Goal: Check status

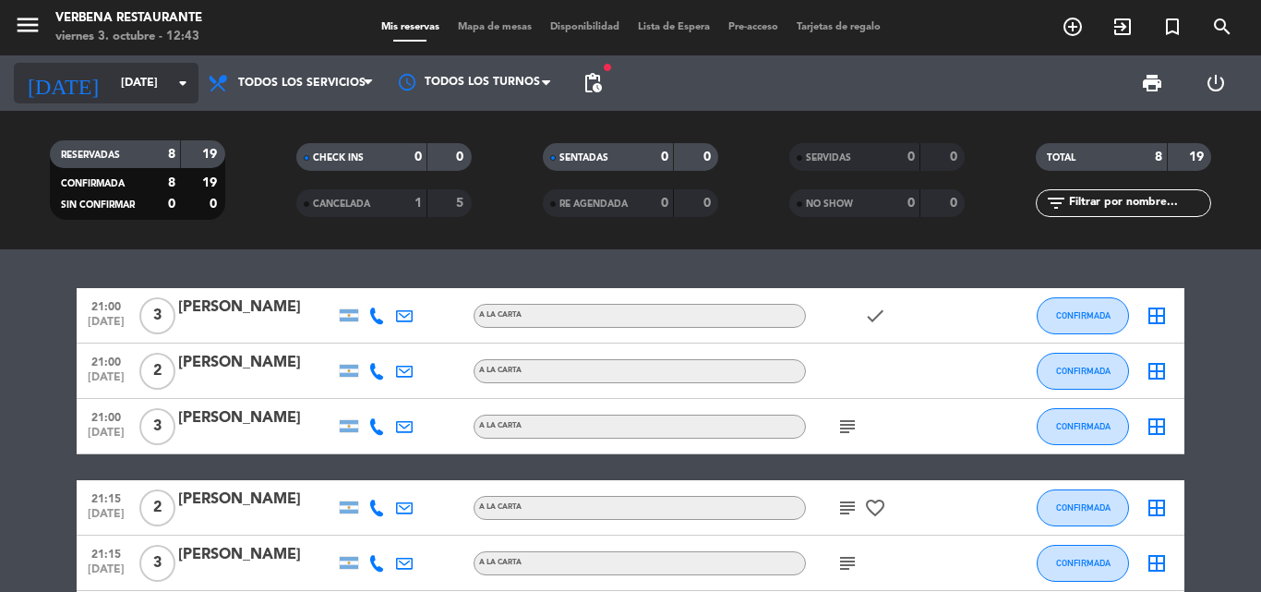
click at [112, 80] on input "[DATE]" at bounding box center [190, 82] width 156 height 31
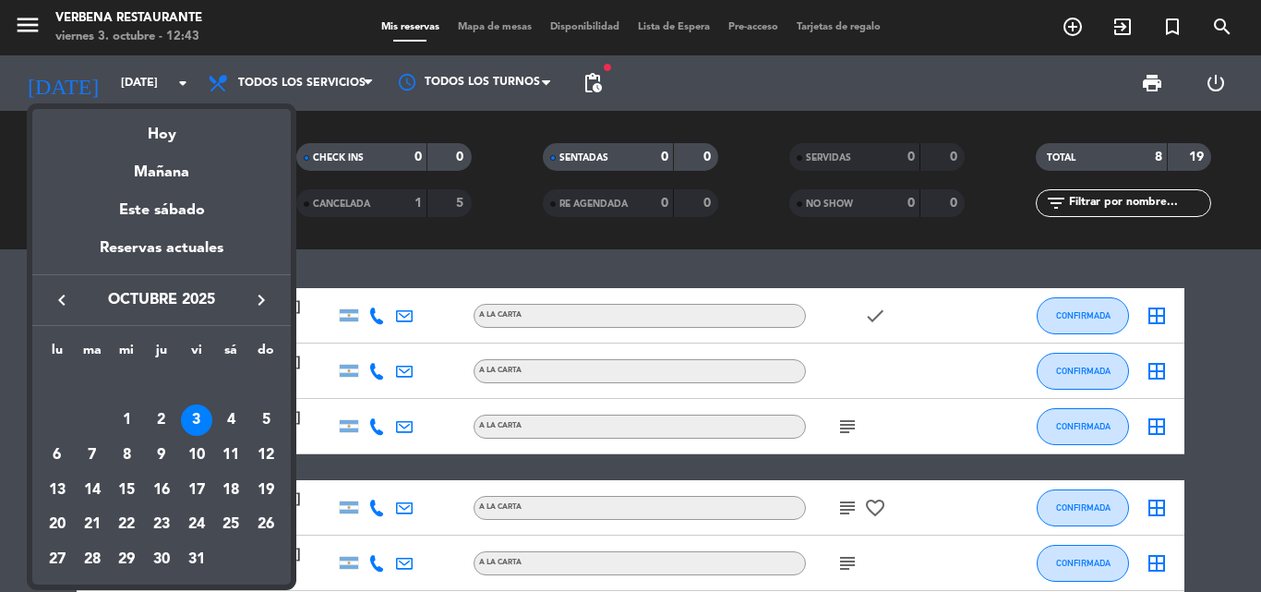
click at [235, 409] on div "4" at bounding box center [230, 419] width 31 height 31
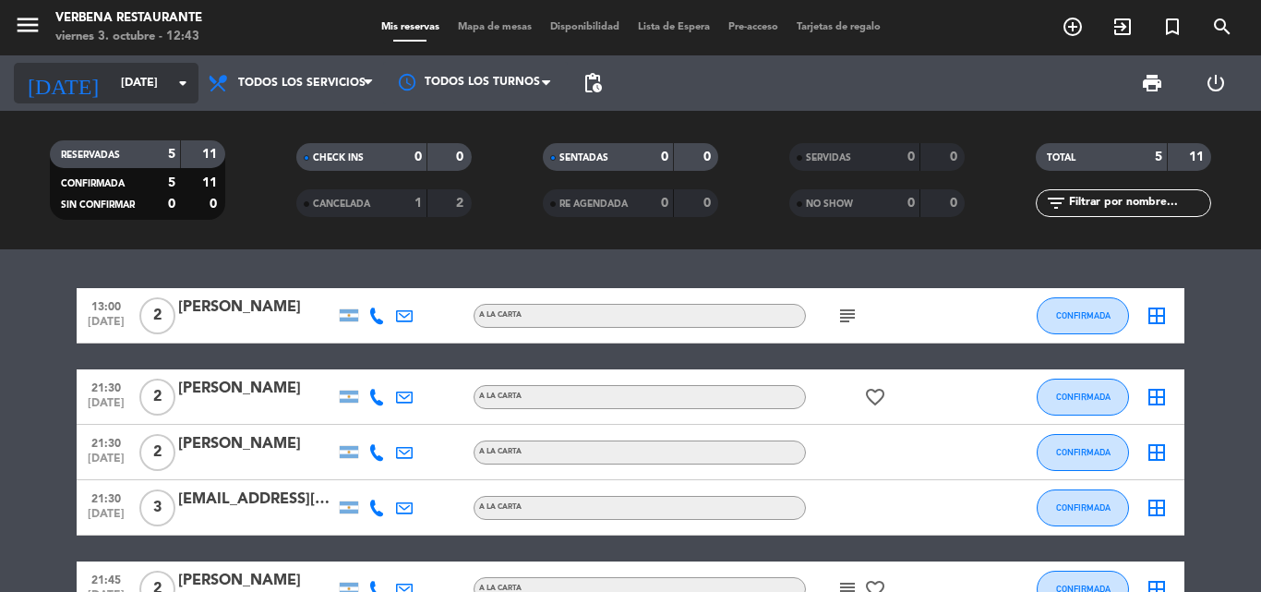
click at [114, 67] on input "[DATE]" at bounding box center [190, 82] width 156 height 31
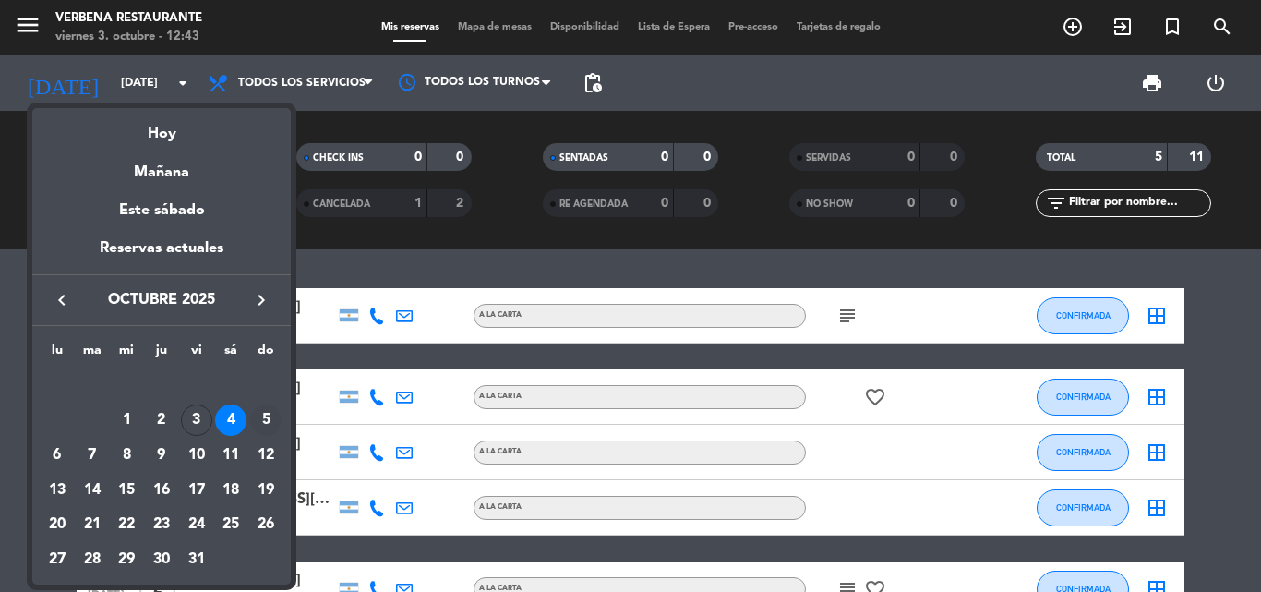
click at [271, 408] on div "5" at bounding box center [265, 419] width 31 height 31
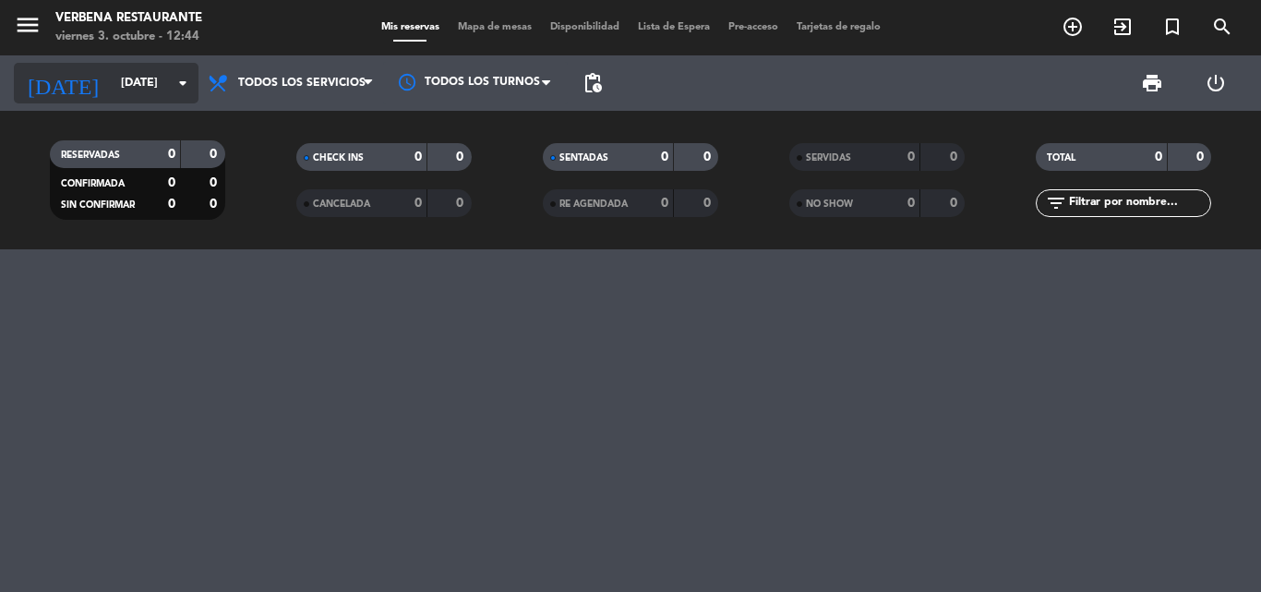
click at [112, 77] on input "[DATE]" at bounding box center [190, 82] width 156 height 31
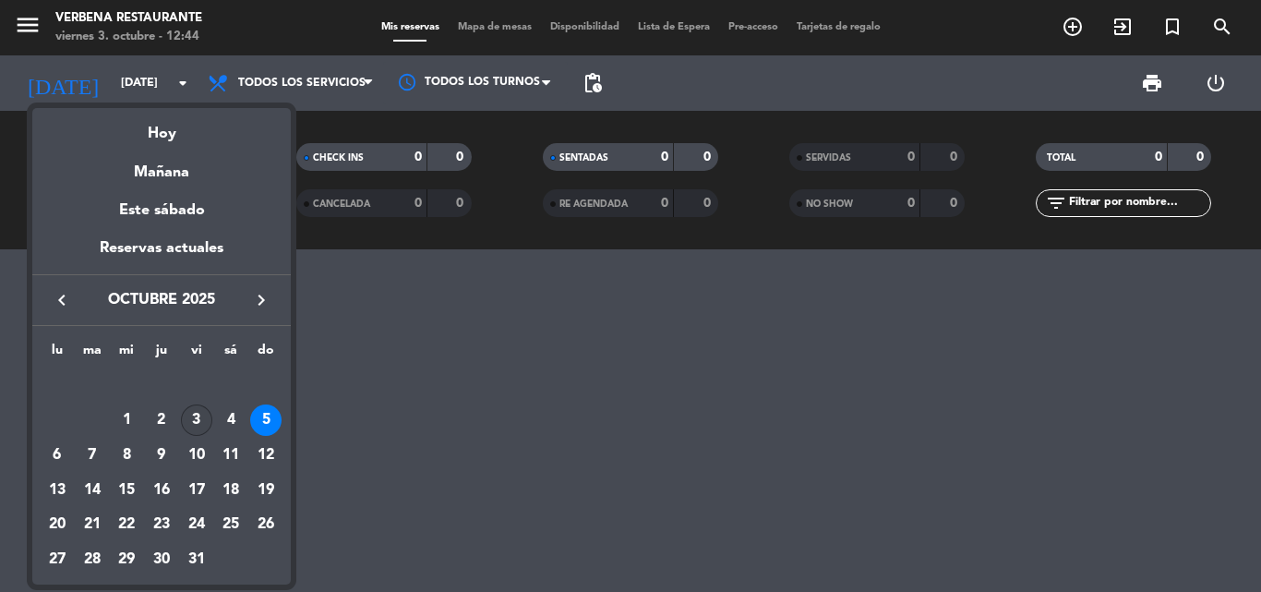
click at [200, 421] on div "3" at bounding box center [196, 419] width 31 height 31
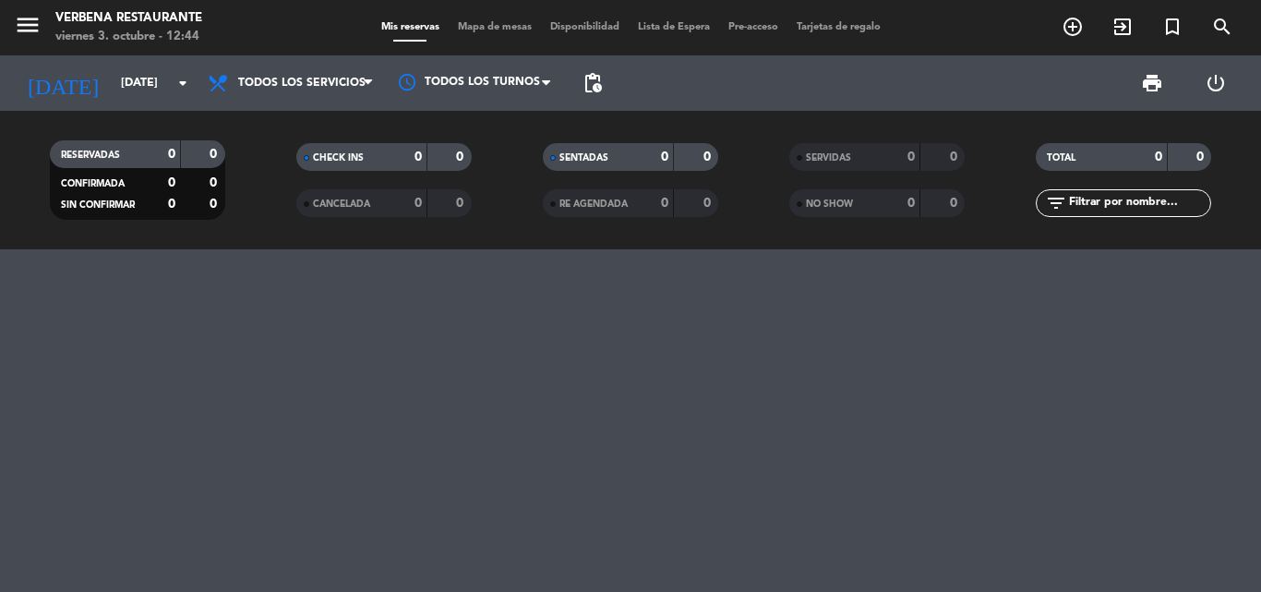
type input "[DATE]"
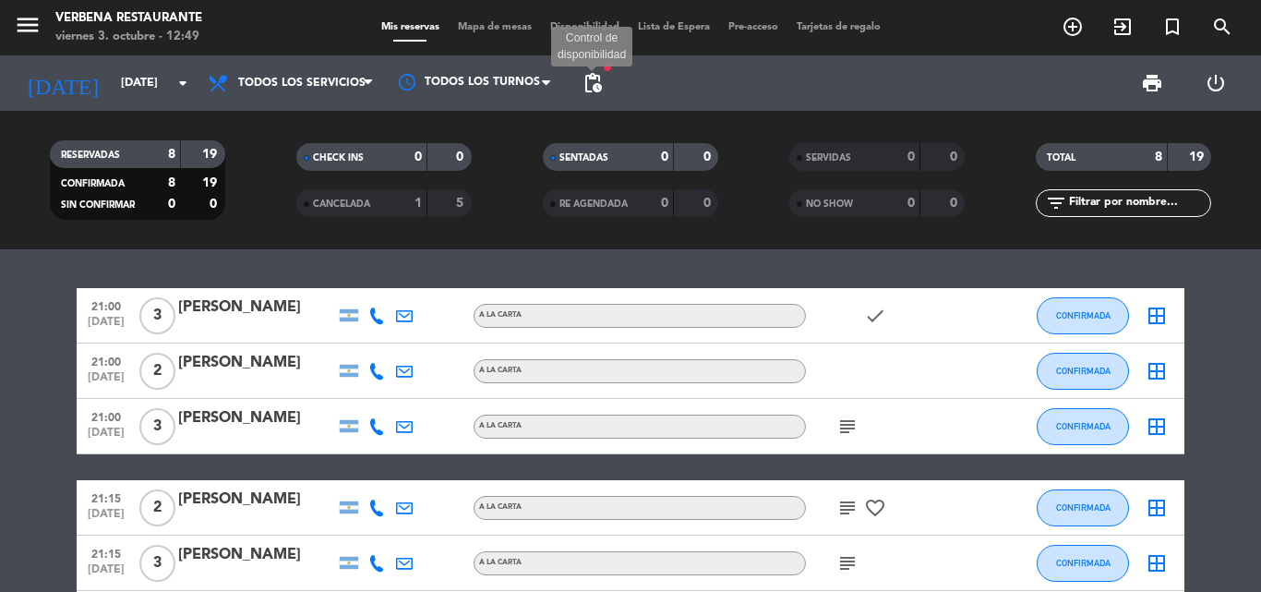
click at [592, 78] on span "pending_actions" at bounding box center [593, 83] width 22 height 22
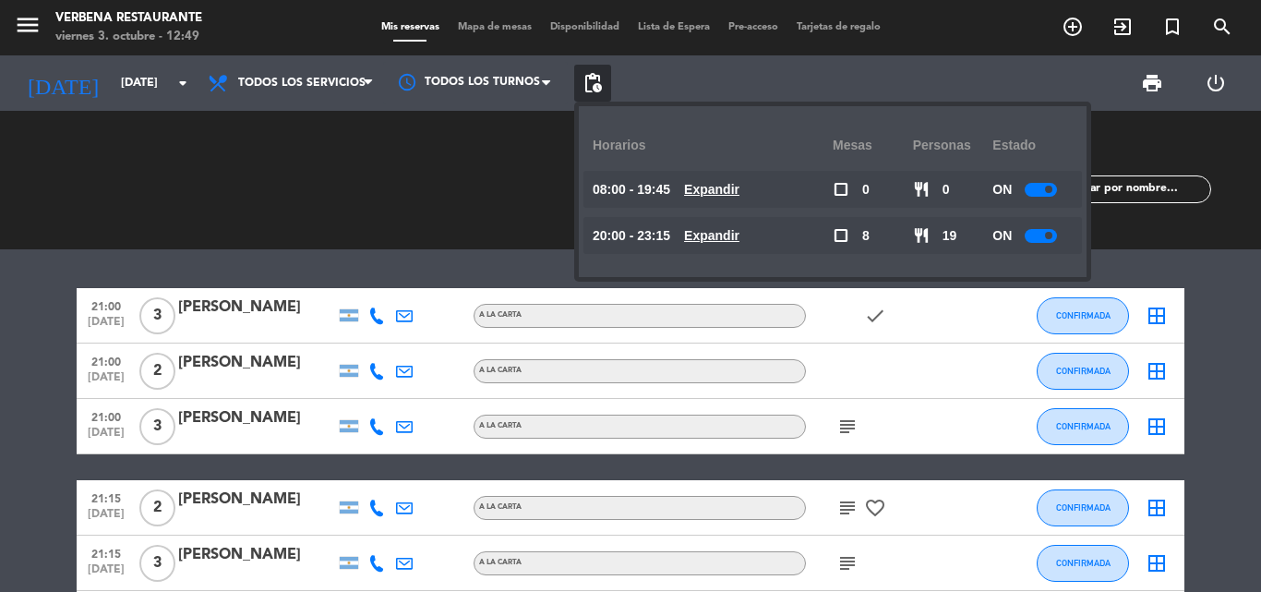
click at [740, 232] on u "Expandir" at bounding box center [711, 235] width 55 height 15
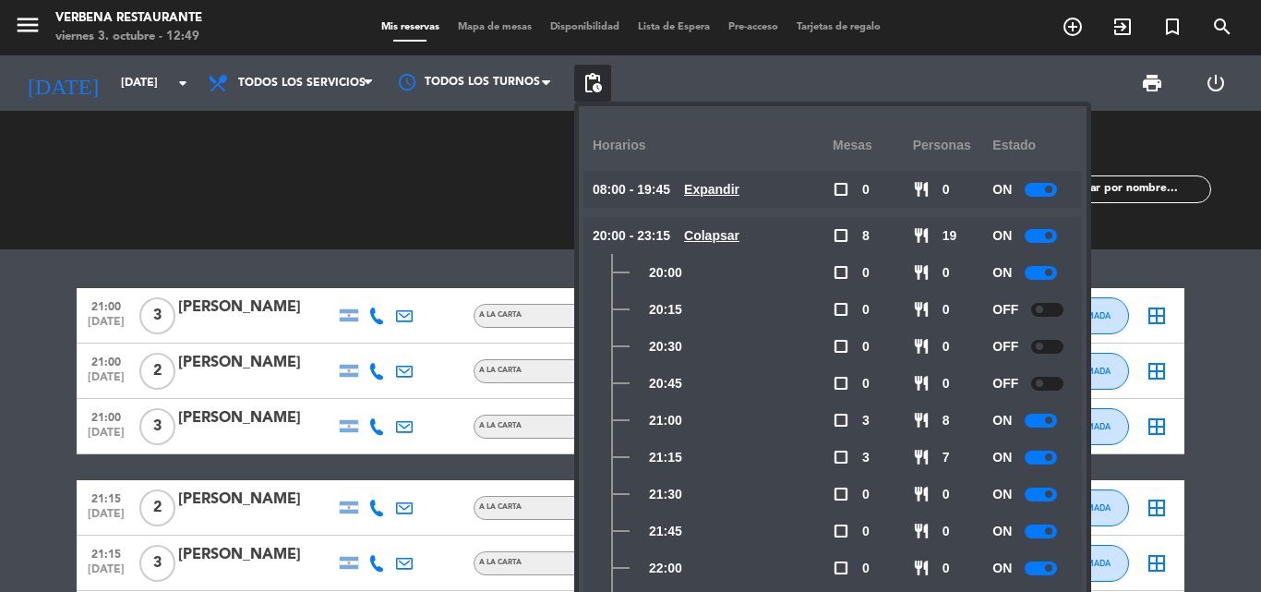
click at [1044, 423] on div at bounding box center [1041, 421] width 32 height 14
click at [17, 405] on bookings-row "21:00 [DATE] 3 [PERSON_NAME] A LA CARTA check CONFIRMADA border_all 21:00 [DATE…" at bounding box center [630, 535] width 1261 height 495
